Goal: Task Accomplishment & Management: Complete application form

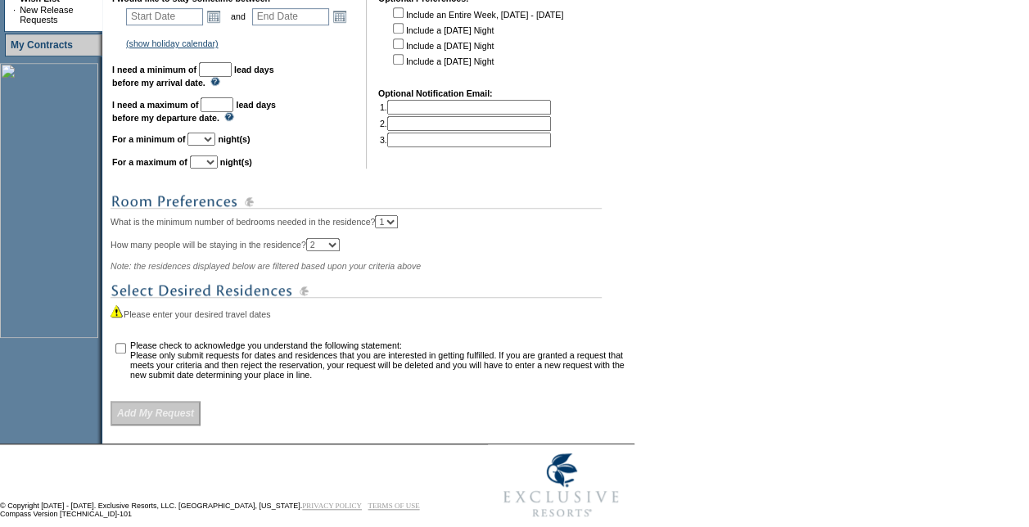
scroll to position [400, 0]
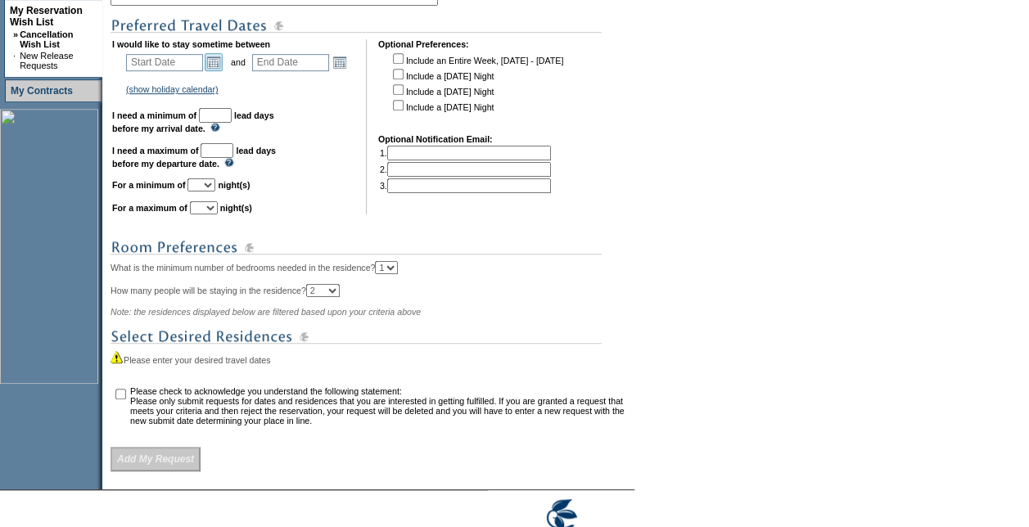
click at [222, 63] on link "Open the calendar popup." at bounding box center [214, 62] width 18 height 18
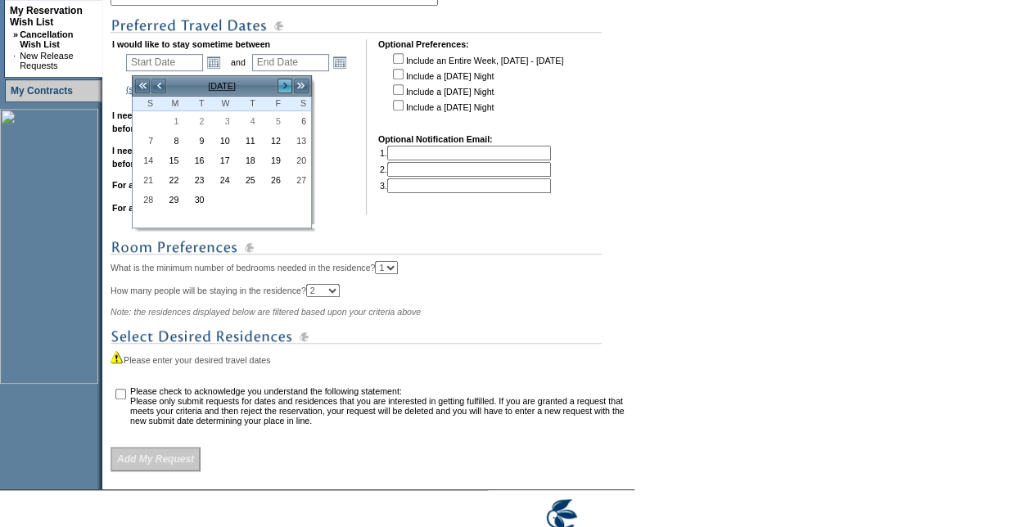
click at [281, 86] on link ">" at bounding box center [285, 86] width 16 height 16
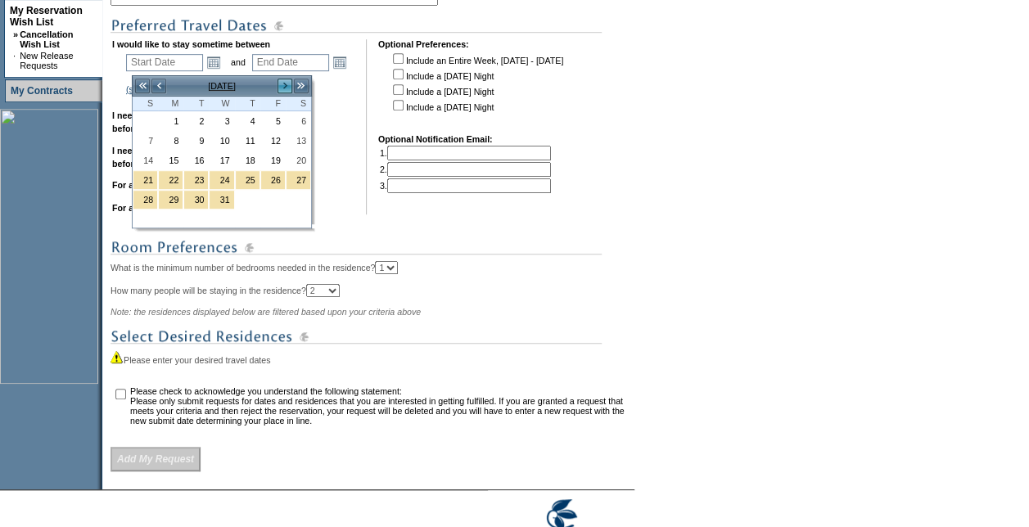
click at [281, 86] on link ">" at bounding box center [285, 86] width 16 height 16
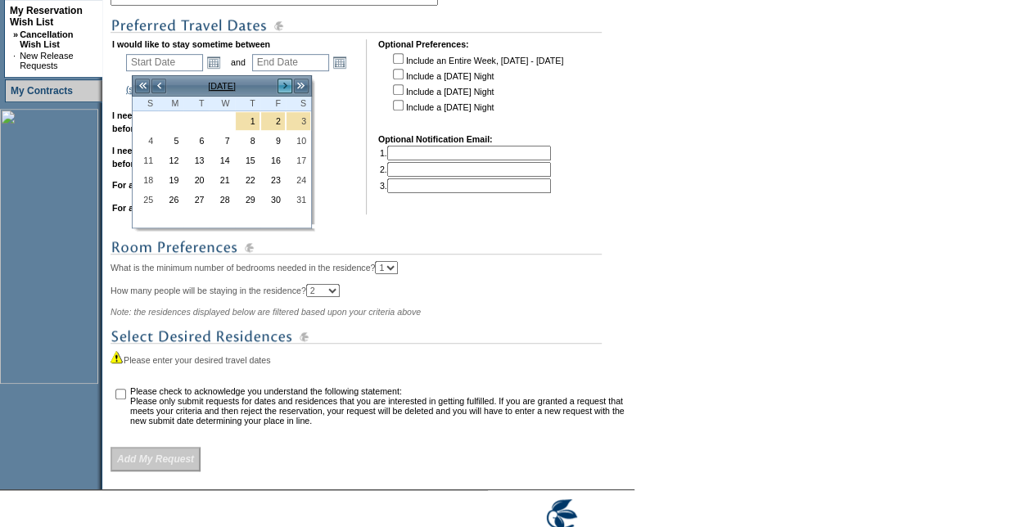
click at [288, 79] on link ">" at bounding box center [285, 86] width 16 height 16
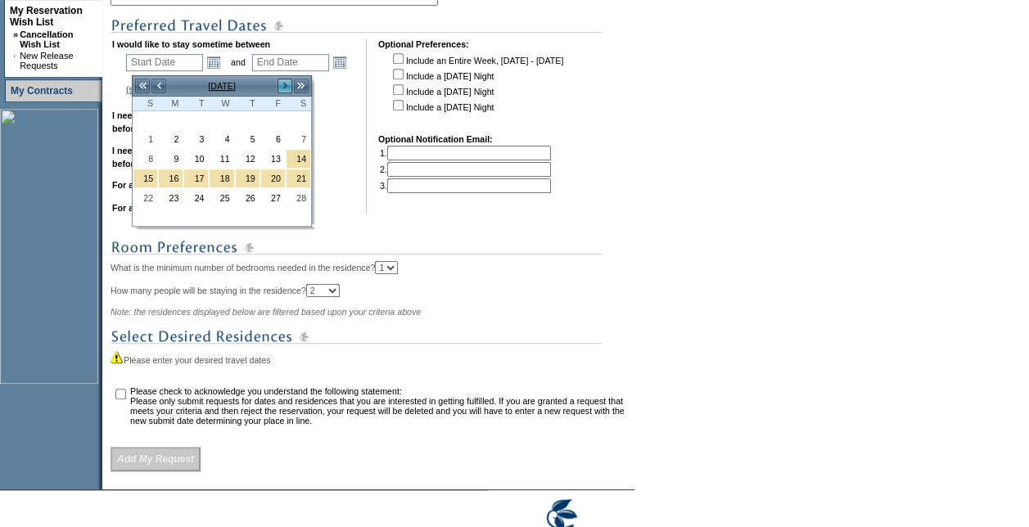
click at [288, 79] on link ">" at bounding box center [285, 86] width 16 height 16
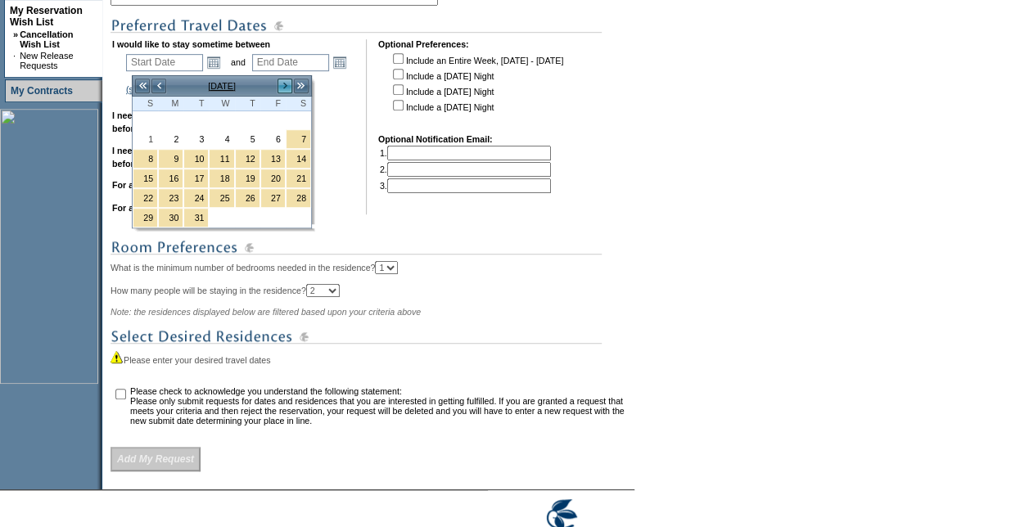
click at [288, 79] on link ">" at bounding box center [285, 86] width 16 height 16
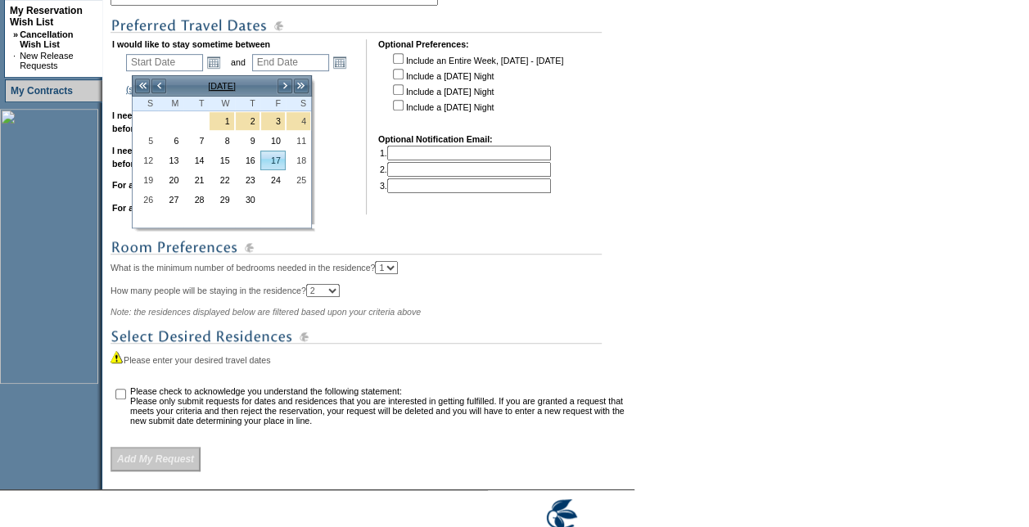
click at [275, 156] on link "17" at bounding box center [273, 160] width 24 height 18
type input "[DATE]"
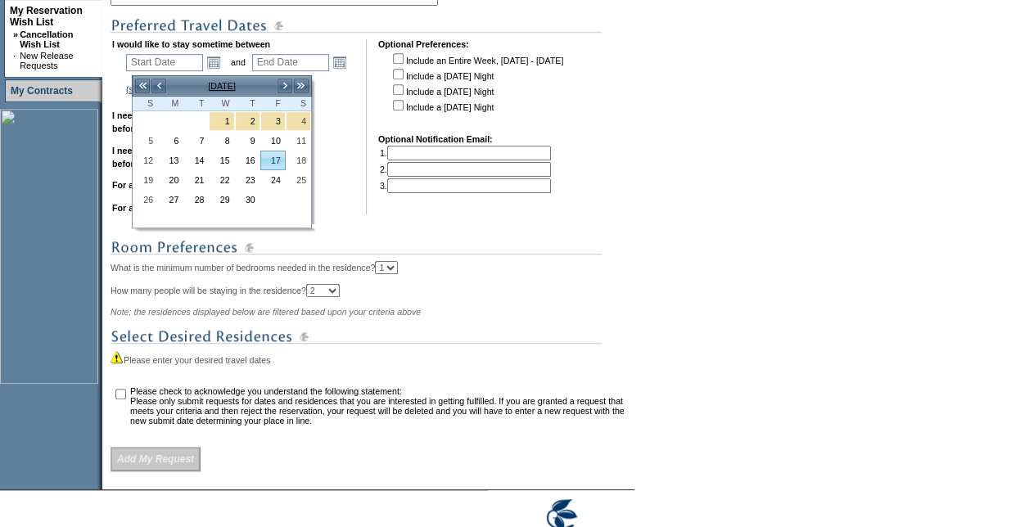
type input "228"
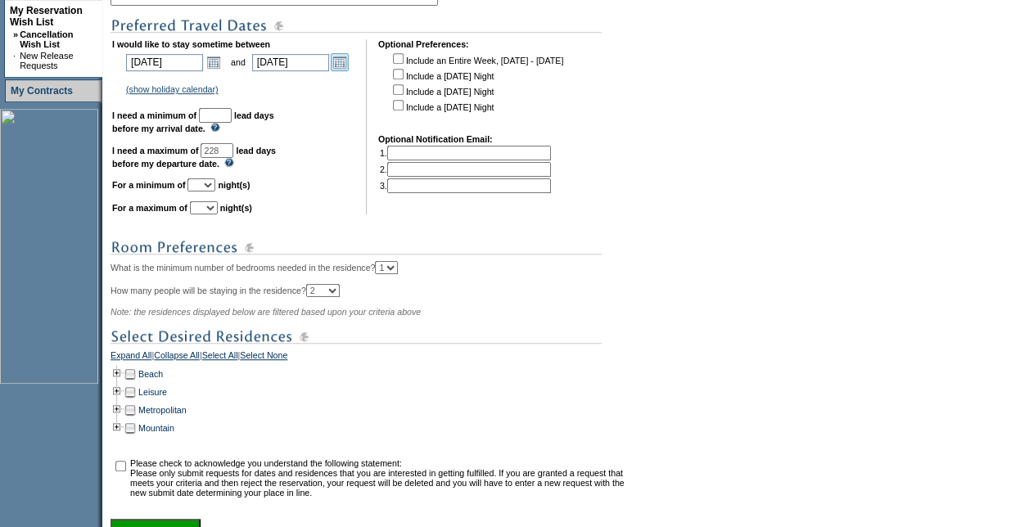
click at [347, 70] on link "Open the calendar popup." at bounding box center [340, 62] width 18 height 18
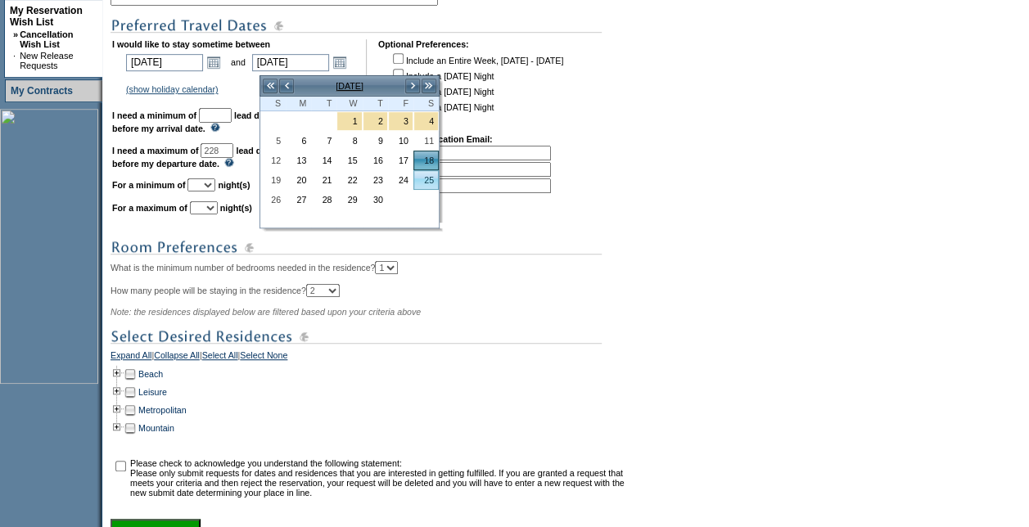
click at [424, 182] on link "25" at bounding box center [426, 180] width 24 height 18
type input "[DATE]"
type input "235"
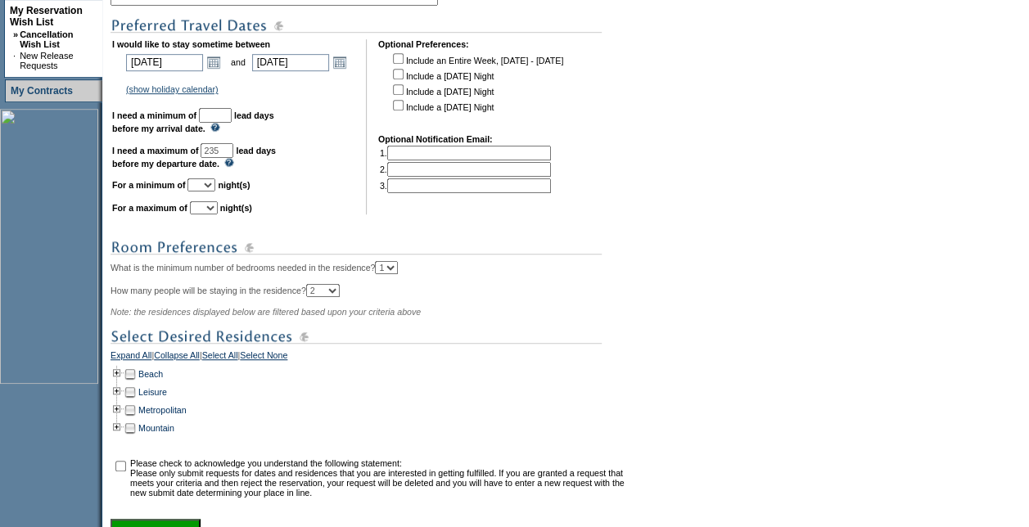
click at [474, 232] on div "You currently have 0 cancellation wish list requests stored in the system. You …" at bounding box center [371, 226] width 520 height 635
click at [346, 67] on link "Open the calendar popup." at bounding box center [340, 62] width 18 height 18
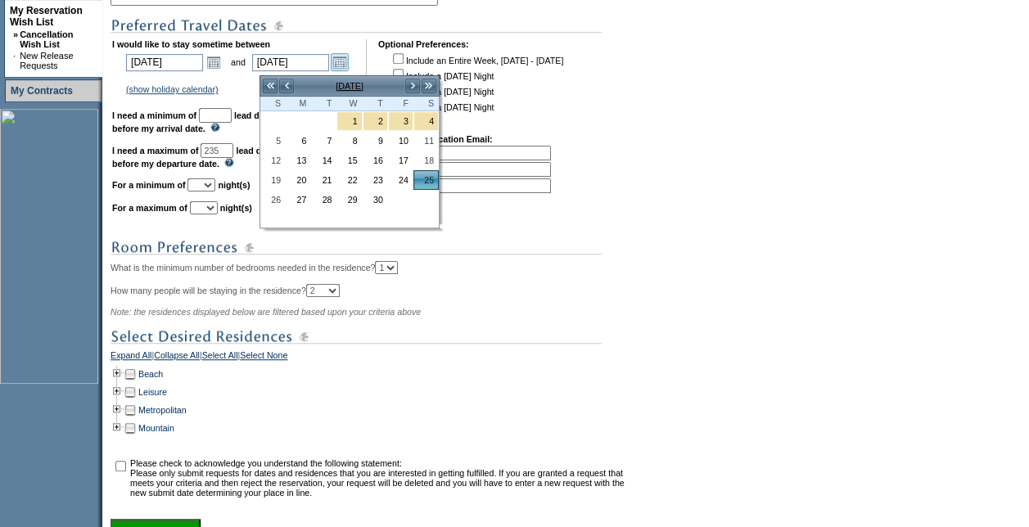
click at [346, 67] on link "Open the calendar popup." at bounding box center [340, 62] width 18 height 18
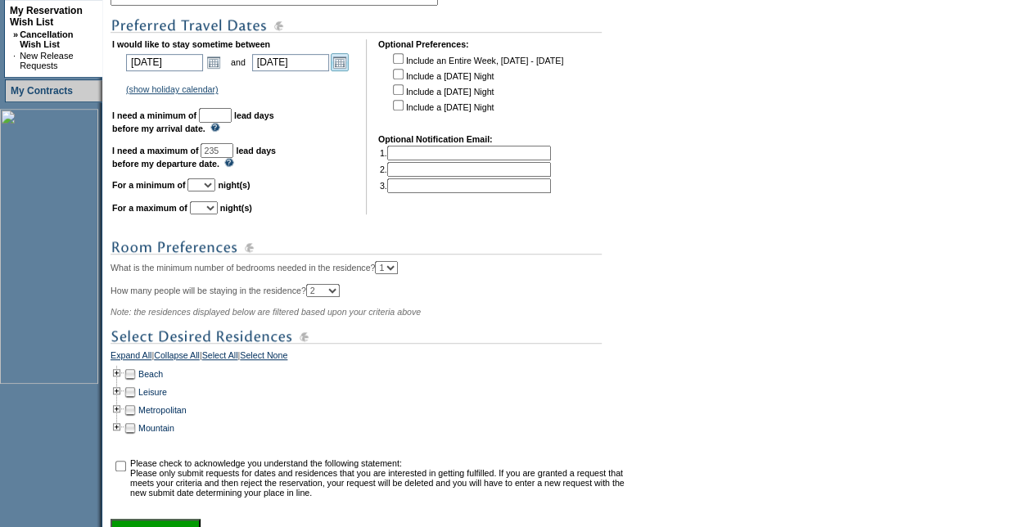
scroll to position [236, 0]
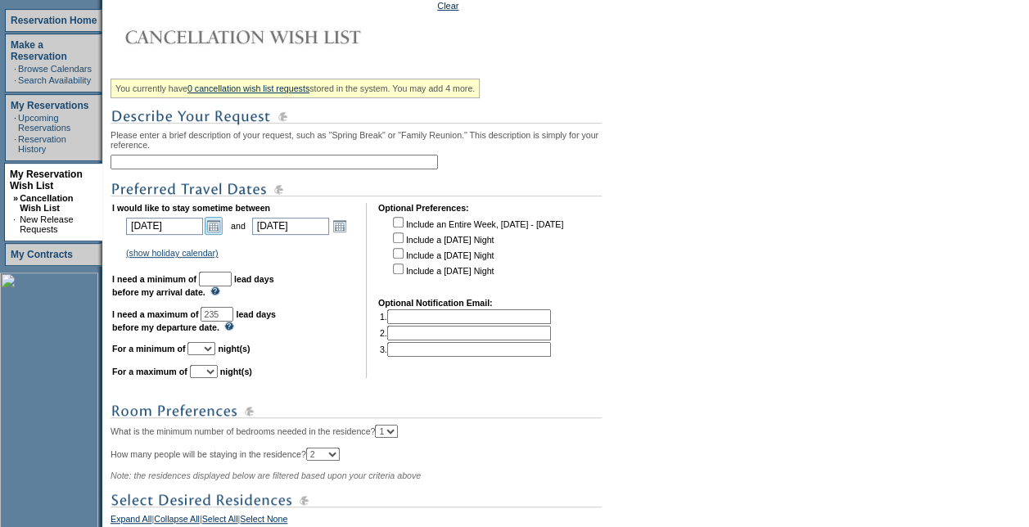
click at [223, 228] on link "Open the calendar popup." at bounding box center [214, 226] width 18 height 18
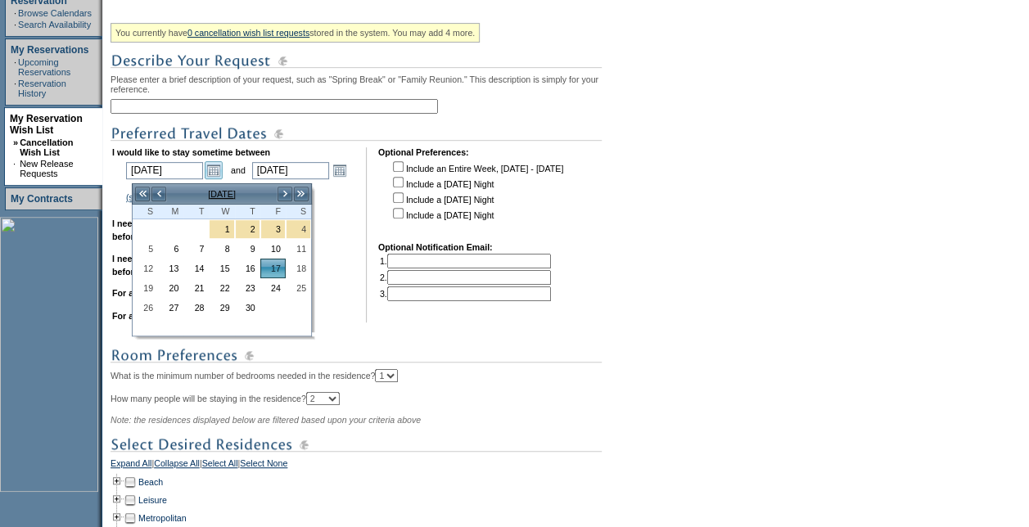
scroll to position [328, 0]
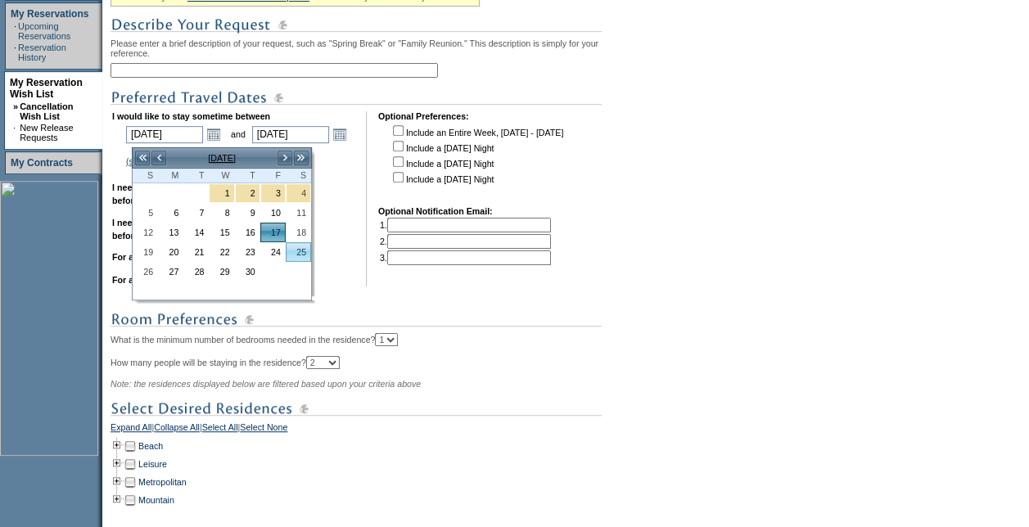
click at [299, 246] on link "25" at bounding box center [299, 252] width 24 height 18
type input "[DATE]"
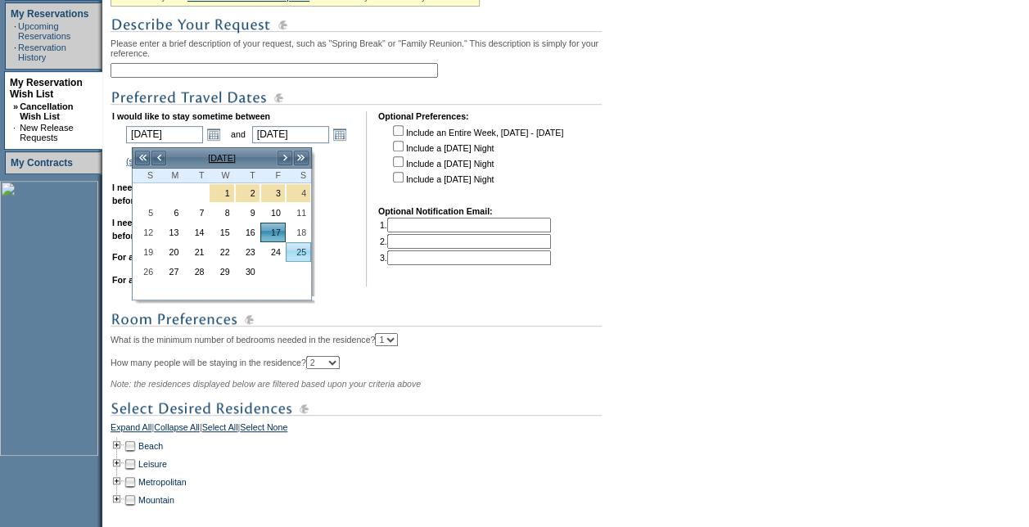
type input "236"
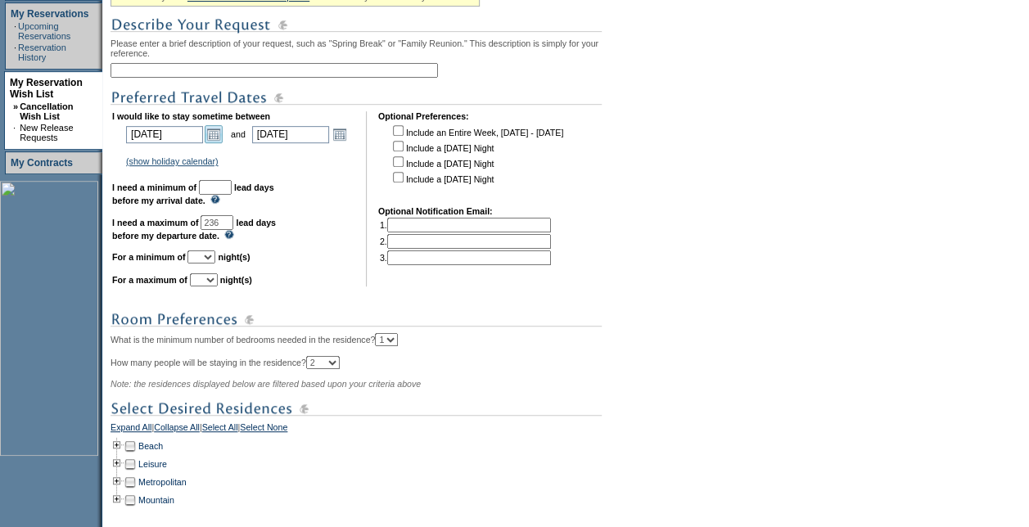
click at [215, 138] on link "Open the calendar popup." at bounding box center [214, 134] width 18 height 18
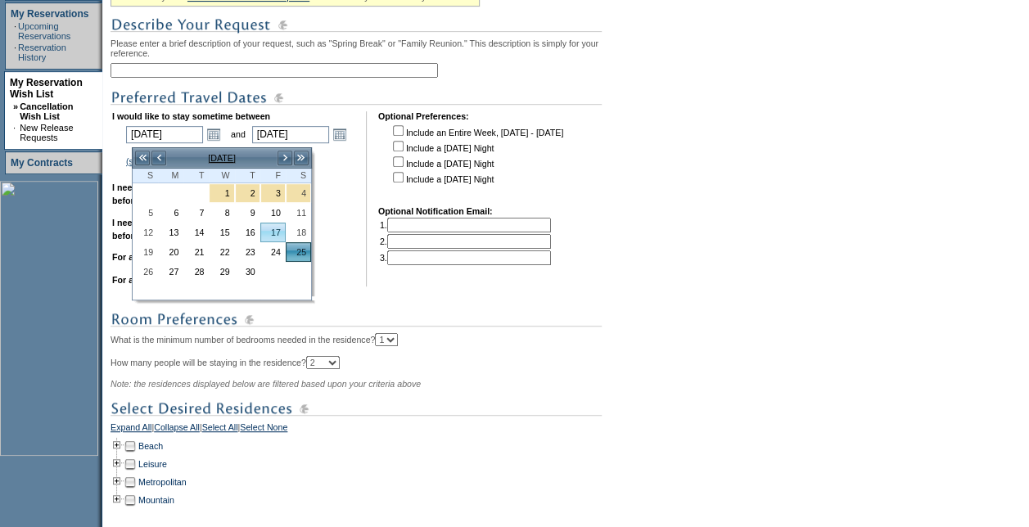
click at [272, 229] on link "17" at bounding box center [273, 233] width 24 height 18
type input "[DATE]"
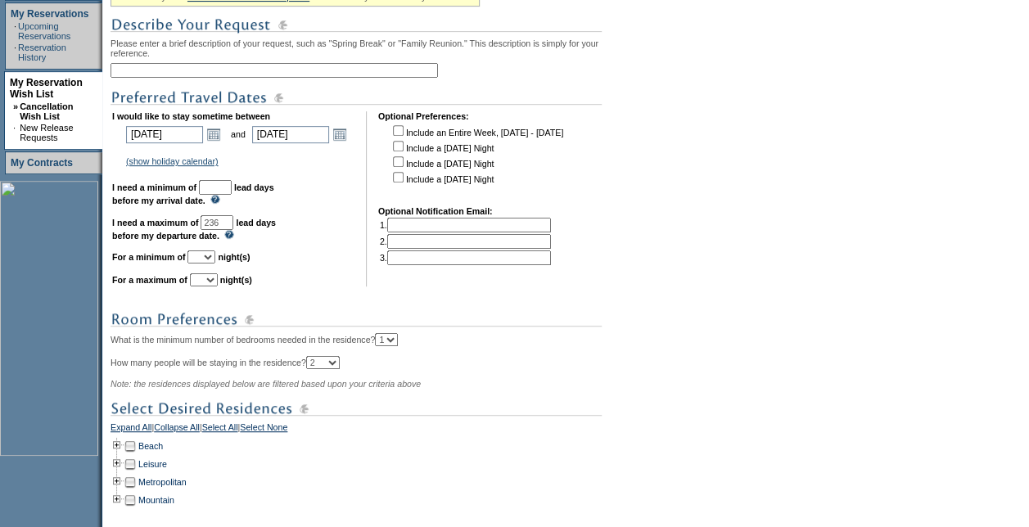
click at [232, 190] on input "text" at bounding box center [215, 187] width 33 height 15
type input "30"
type input "Sea Island 2026"
click at [215, 259] on select "1 2 3 4 5 6 7 8 9 10 11 12 13 14" at bounding box center [202, 257] width 28 height 13
select select "7"
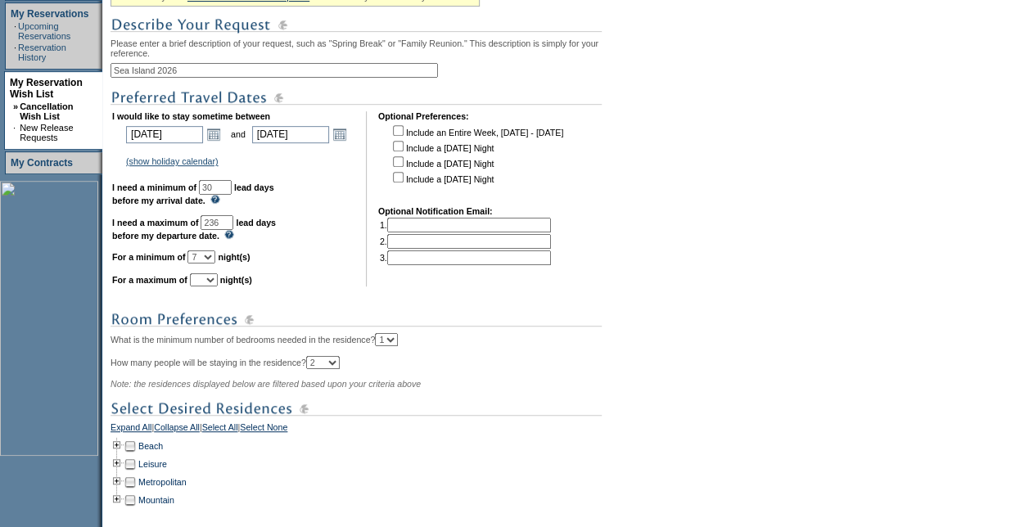
click at [207, 259] on select "1 2 3 4 5 6 7 8 9 10 11 12 13 14" at bounding box center [202, 257] width 28 height 13
click at [218, 286] on select "1 2 3 4 5 6 7 8 9 10 11 12 13 14" at bounding box center [204, 279] width 28 height 13
select select "7"
click at [210, 282] on select "1 2 3 4 5 6 7 8 9 10 11 12 13 14" at bounding box center [204, 279] width 28 height 13
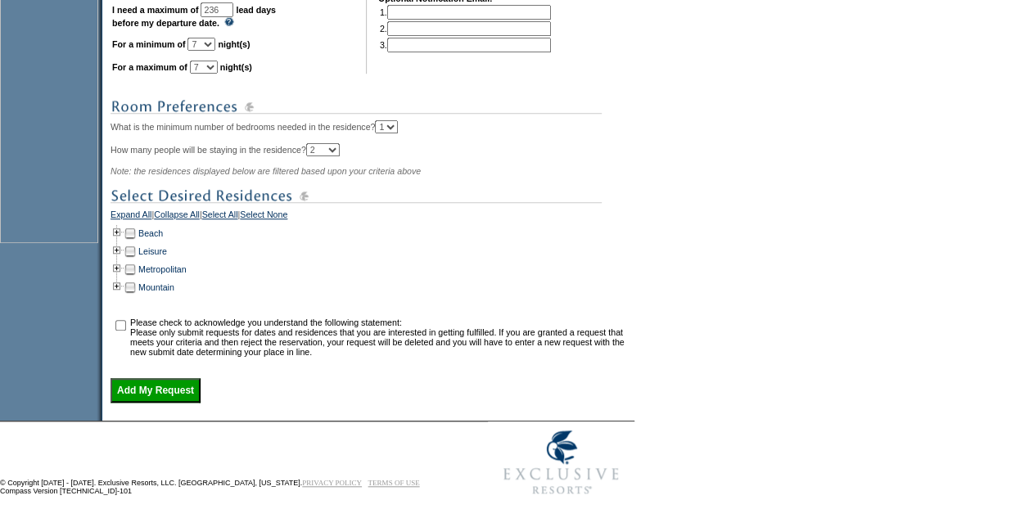
scroll to position [554, 0]
click at [123, 224] on td at bounding box center [117, 233] width 13 height 18
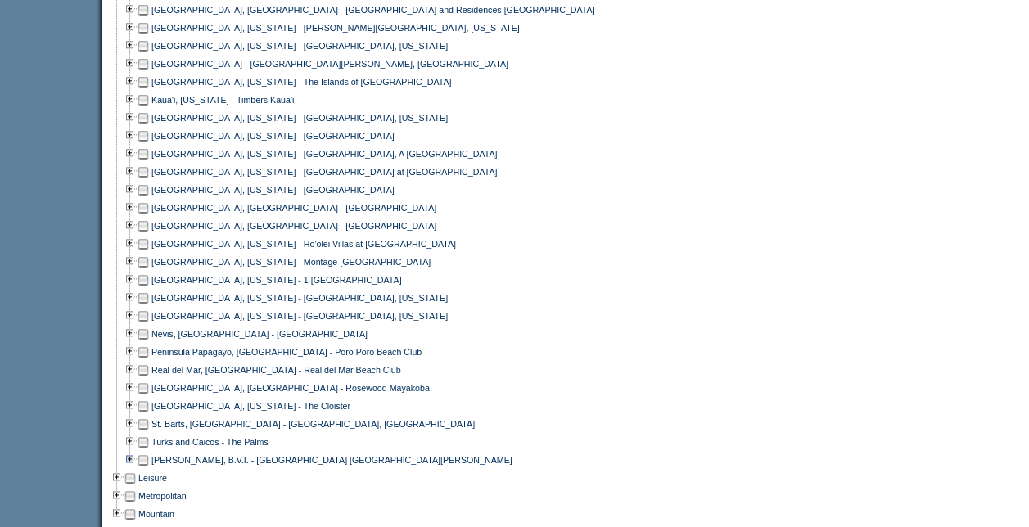
scroll to position [718, 0]
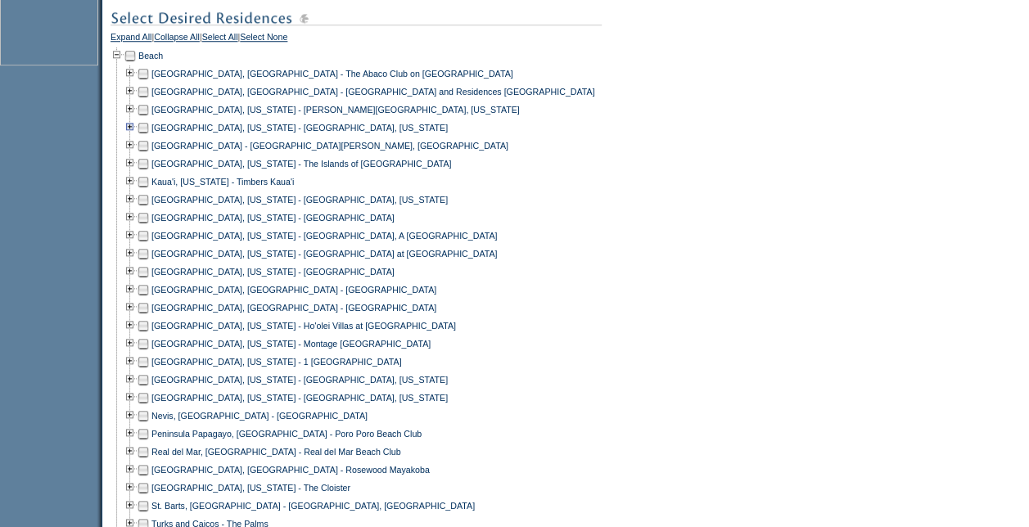
click at [134, 134] on td at bounding box center [130, 128] width 13 height 18
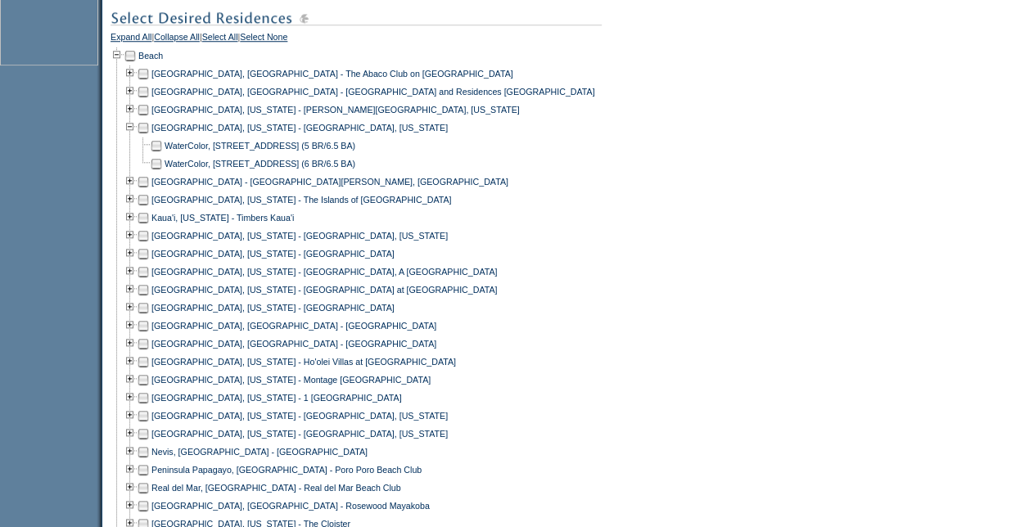
click at [162, 152] on td at bounding box center [156, 146] width 13 height 18
click at [161, 173] on td at bounding box center [156, 164] width 13 height 18
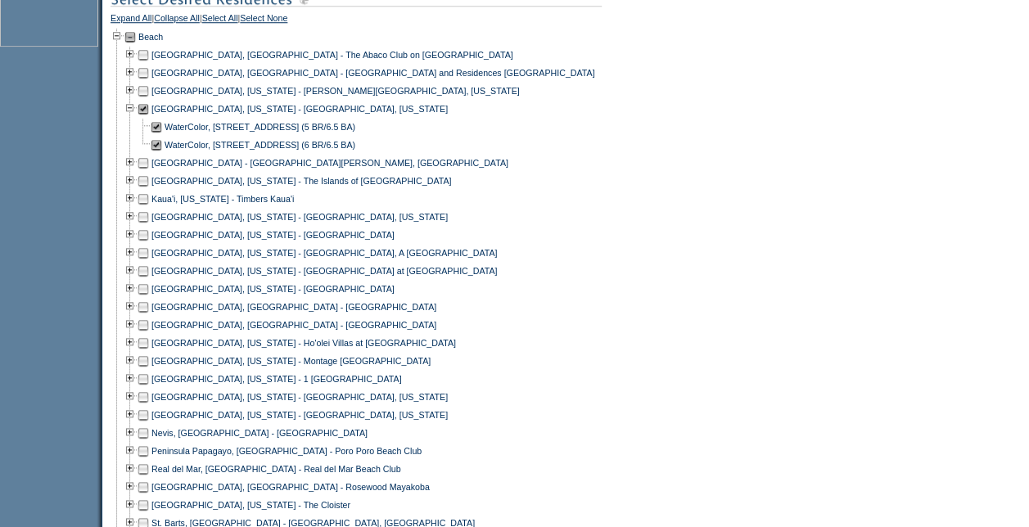
scroll to position [1077, 0]
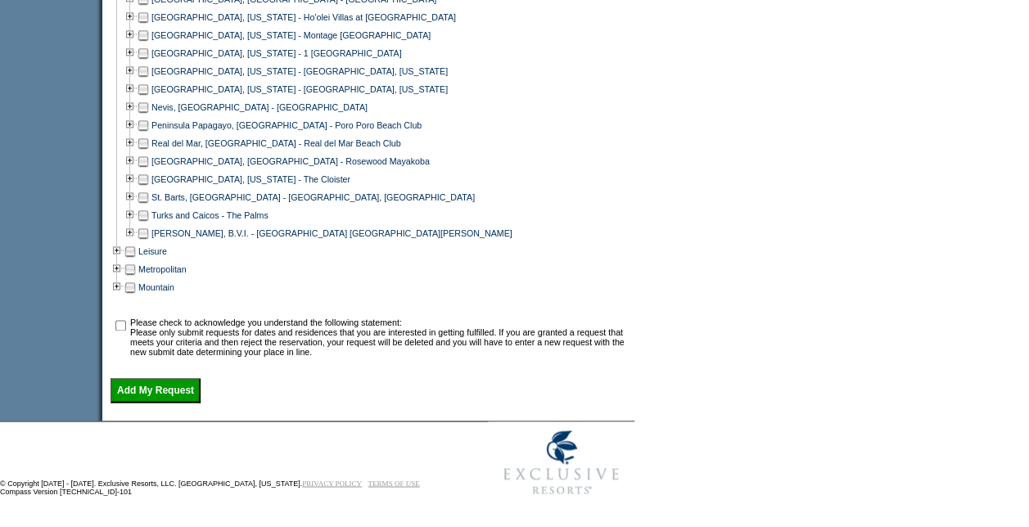
click at [126, 324] on input "checkbox" at bounding box center [120, 325] width 11 height 11
checkbox input "true"
click at [192, 388] on input "Add My Request" at bounding box center [156, 390] width 90 height 25
